Goal: Task Accomplishment & Management: Complete application form

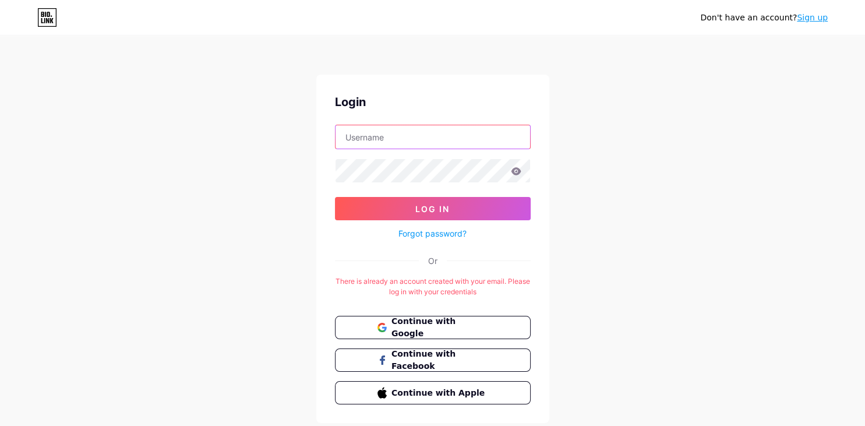
click at [376, 141] on input "text" at bounding box center [432, 136] width 194 height 23
click at [586, 139] on div "Don't have an account? Sign up Login Log In Forgot password? Or There is alread…" at bounding box center [432, 230] width 865 height 460
click at [394, 141] on input "text" at bounding box center [432, 136] width 194 height 23
paste input "Comprehensive"
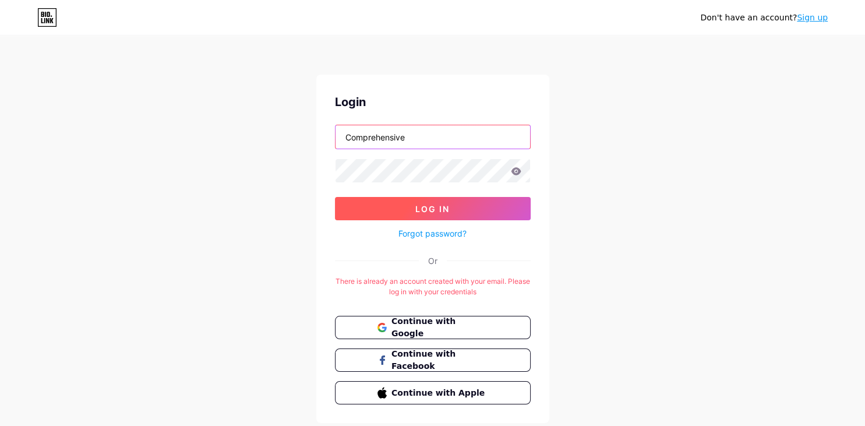
type input "Comprehensive"
click at [447, 204] on span "Log In" at bounding box center [432, 209] width 34 height 10
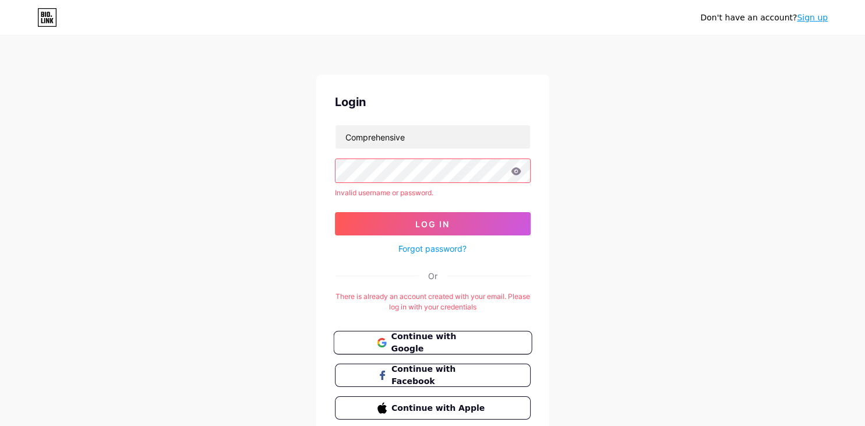
click at [462, 348] on button "Continue with Google" at bounding box center [432, 343] width 199 height 24
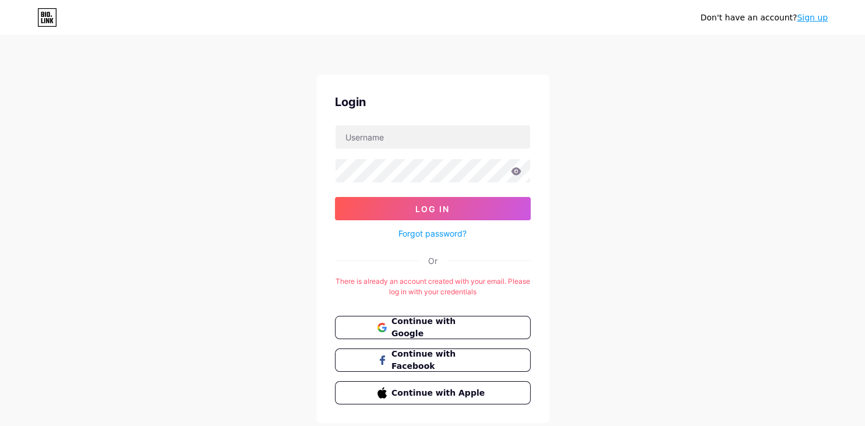
click at [812, 23] on div "Don't have an account? Sign up" at bounding box center [763, 18] width 127 height 12
click at [813, 17] on link "Sign up" at bounding box center [811, 17] width 31 height 9
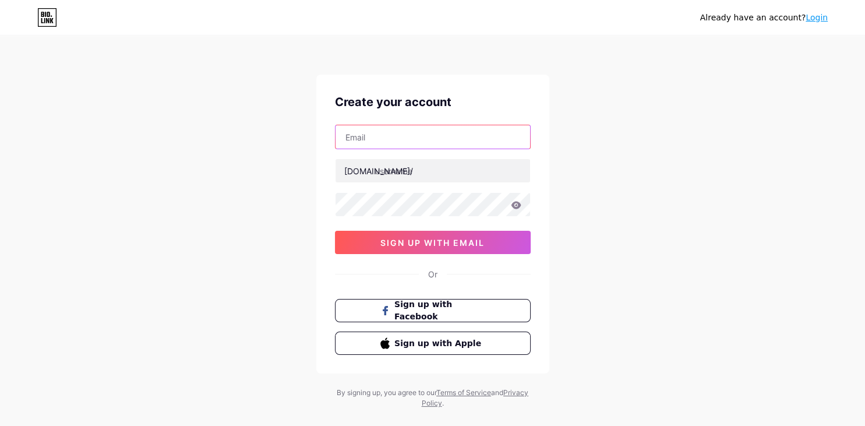
click at [407, 138] on input "text" at bounding box center [432, 136] width 194 height 23
paste input "comprehensiveremovals689@mailyro.com"
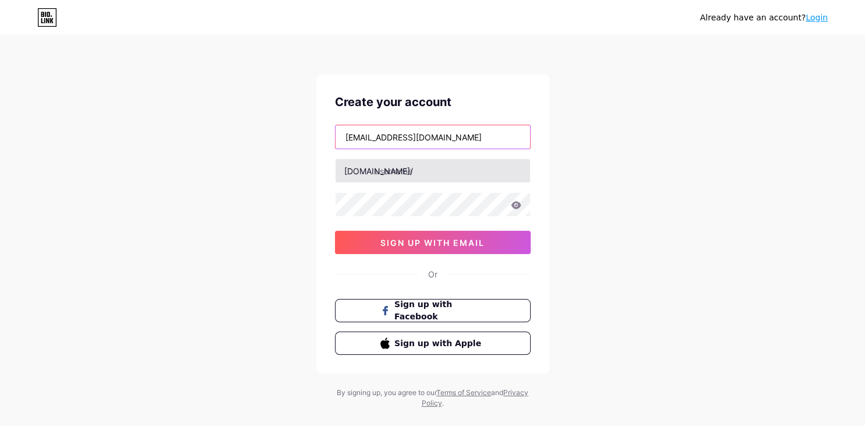
type input "comprehensiveremovals689@mailyro.com"
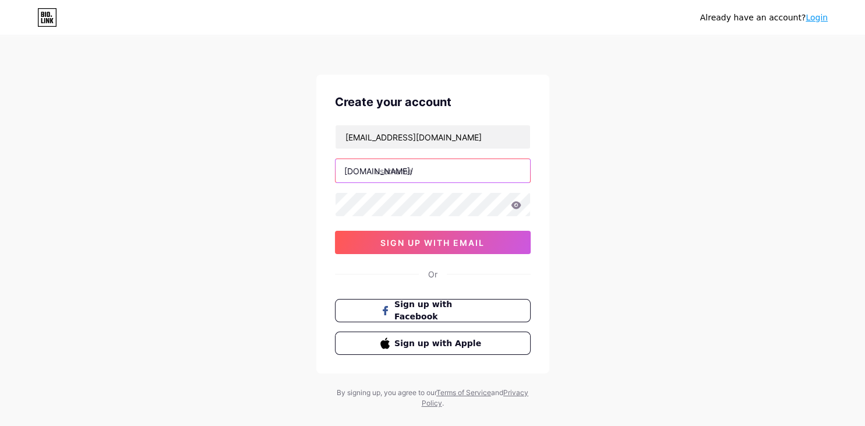
click at [402, 176] on input "text" at bounding box center [432, 170] width 194 height 23
paste input "comprehensiveremovals"
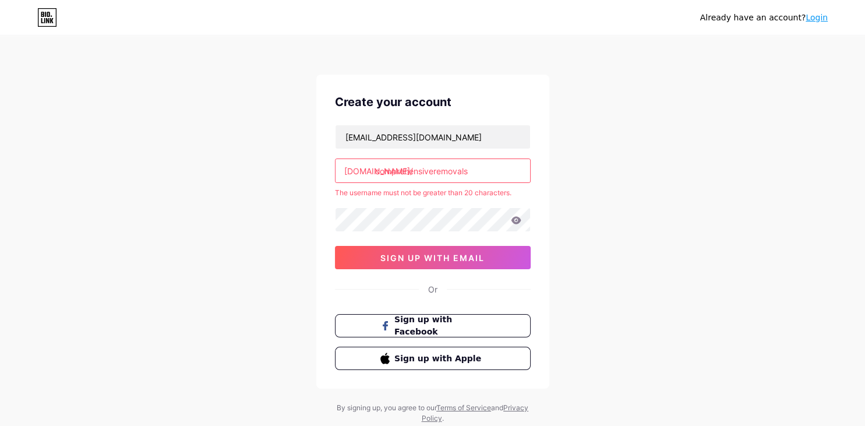
drag, startPoint x: 436, startPoint y: 169, endPoint x: 576, endPoint y: 168, distance: 140.3
click at [530, 168] on input "comprehensiveremovals" at bounding box center [432, 170] width 194 height 23
click at [457, 169] on input "comprehensive" at bounding box center [432, 170] width 194 height 23
paste input "removals"
drag, startPoint x: 472, startPoint y: 173, endPoint x: 307, endPoint y: 167, distance: 164.9
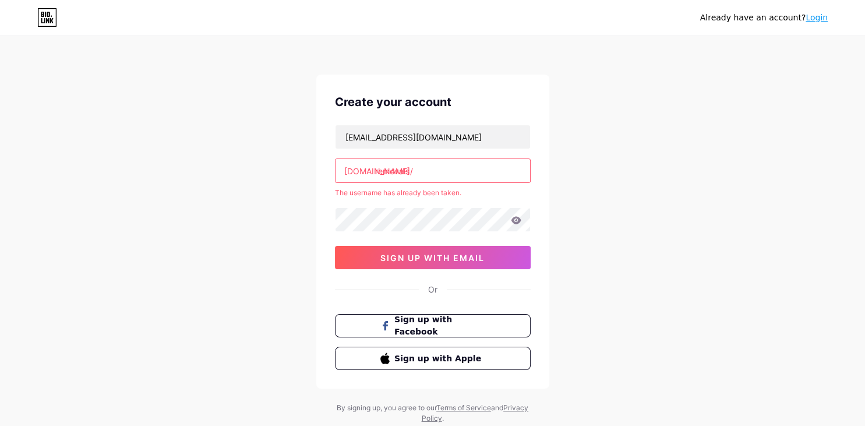
click at [335, 167] on input "removals" at bounding box center [432, 170] width 194 height 23
click at [435, 165] on input "removals" at bounding box center [432, 170] width 194 height 23
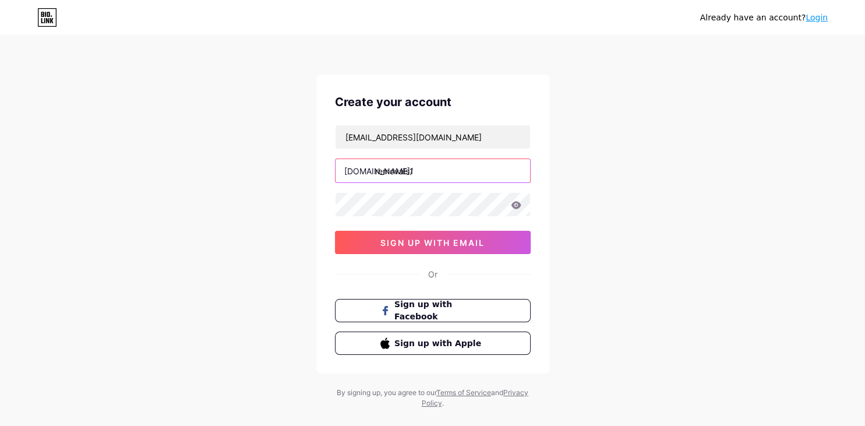
type input "removals1"
click at [518, 204] on icon at bounding box center [516, 205] width 10 height 8
click at [512, 205] on icon at bounding box center [516, 205] width 10 height 8
click at [518, 204] on icon at bounding box center [516, 205] width 10 height 8
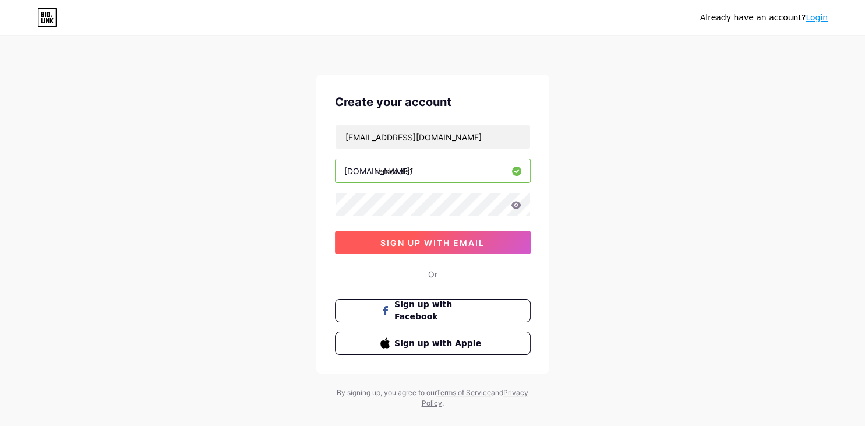
click at [415, 244] on span "sign up with email" at bounding box center [432, 243] width 104 height 10
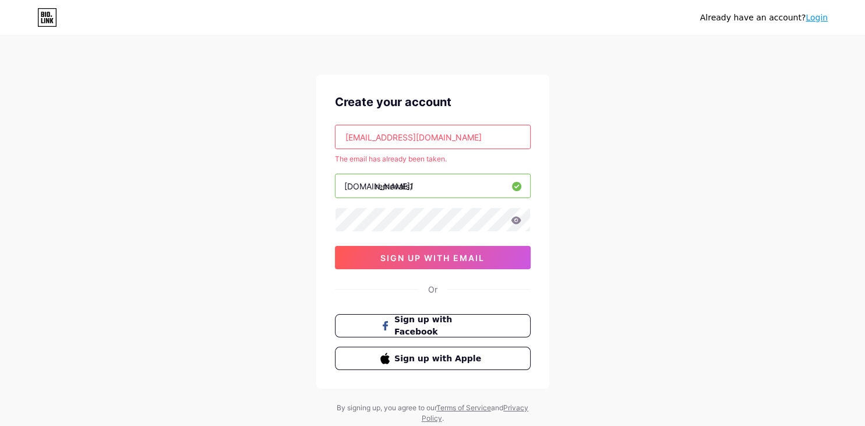
drag, startPoint x: 338, startPoint y: 135, endPoint x: 654, endPoint y: 143, distance: 316.2
click at [530, 143] on div "comprehensiveremovals689@mailyro.com" at bounding box center [433, 137] width 196 height 24
paste input "gmail.com"
click at [429, 132] on input "comprehensiveremovals689@gmail.como.com" at bounding box center [432, 136] width 194 height 23
paste input "text"
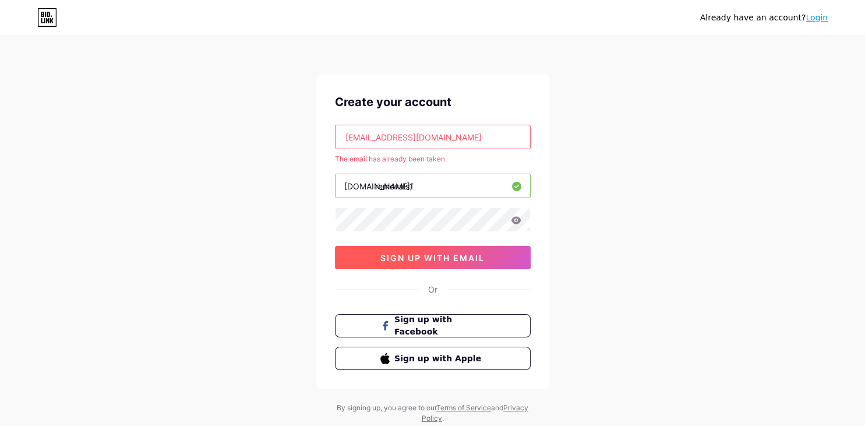
type input "comprehensiveremovals689@gmail.com"
click at [445, 250] on button "sign up with email" at bounding box center [433, 257] width 196 height 23
click at [816, 19] on link "Login" at bounding box center [816, 17] width 22 height 9
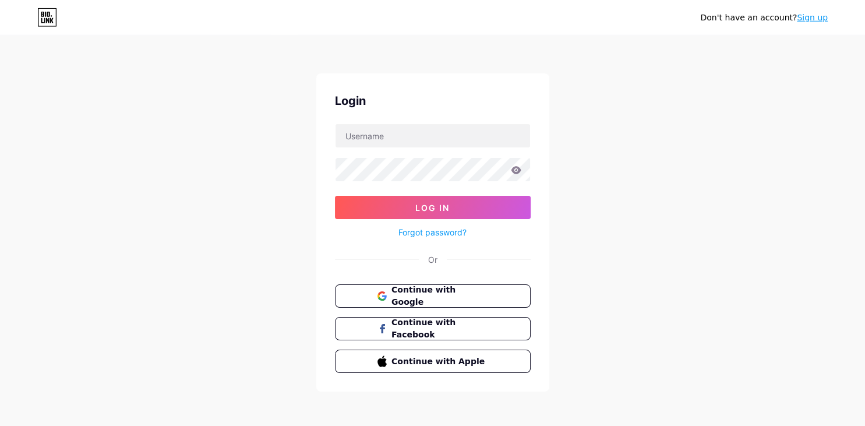
scroll to position [2, 0]
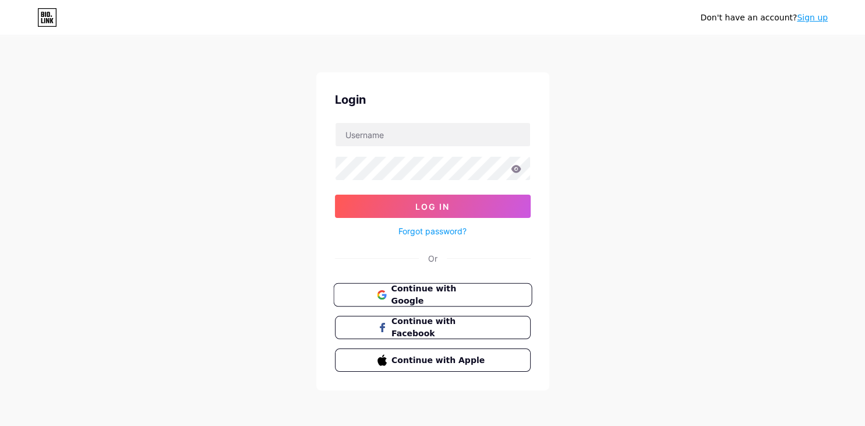
click at [425, 289] on span "Continue with Google" at bounding box center [439, 294] width 97 height 25
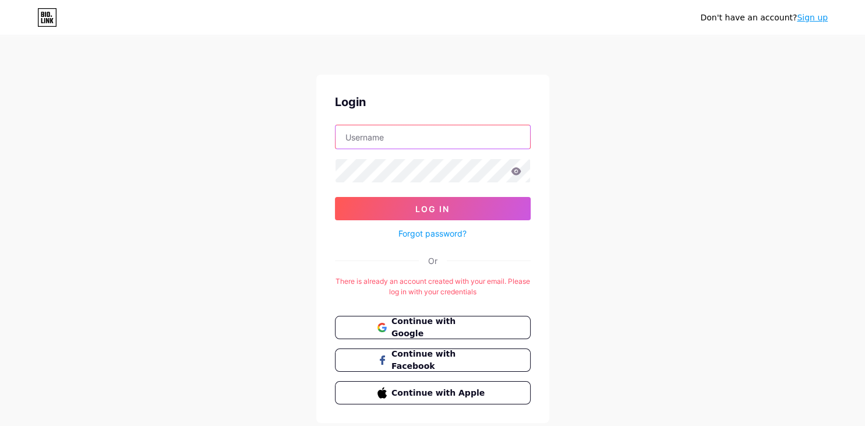
click at [381, 134] on input "text" at bounding box center [432, 136] width 194 height 23
click at [609, 169] on div "Don't have an account? Sign up Login Log In Forgot password? Or There is alread…" at bounding box center [432, 230] width 865 height 460
